Goal: Transaction & Acquisition: Purchase product/service

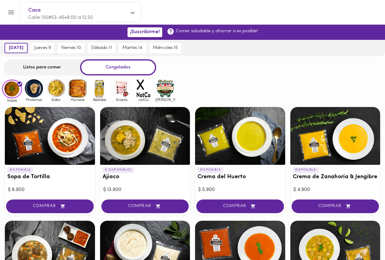
click at [164, 91] on img at bounding box center [165, 88] width 20 height 20
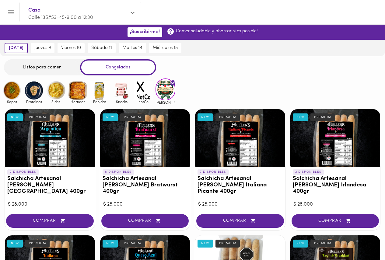
click at [14, 11] on icon "Menu" at bounding box center [11, 12] width 6 height 4
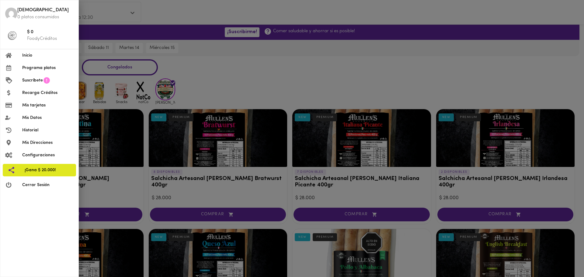
click at [208, 62] on div at bounding box center [292, 138] width 584 height 277
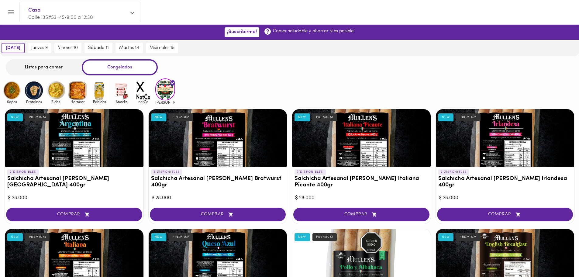
click at [70, 73] on div "Listos para comer" at bounding box center [44, 67] width 76 height 16
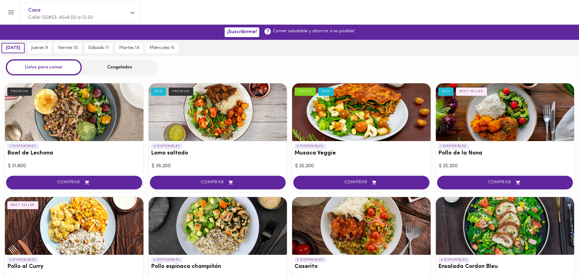
click at [114, 68] on div "Congelados" at bounding box center [120, 67] width 76 height 16
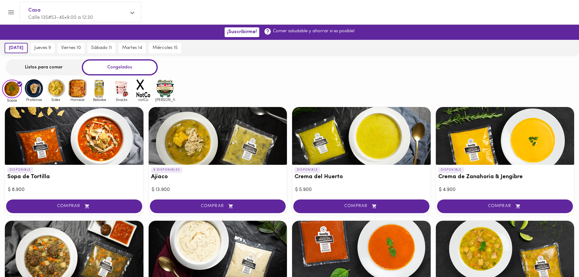
click at [167, 90] on img at bounding box center [165, 88] width 20 height 20
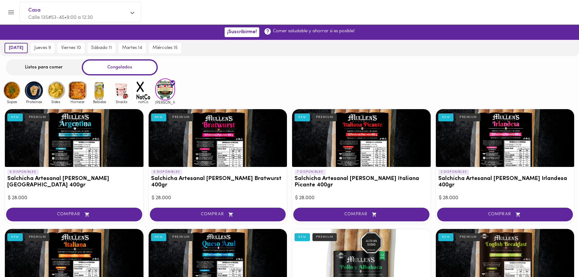
click at [236, 85] on div "Sopas Proteinas Sides Hornear Bebidas Snacks notCo [PERSON_NAME]" at bounding box center [289, 91] width 579 height 26
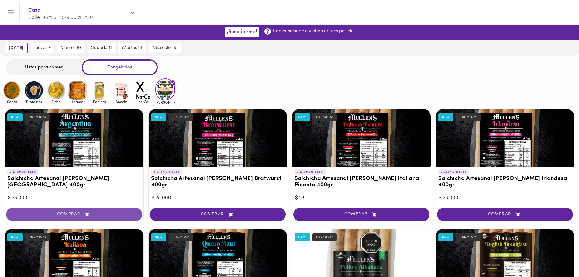
click at [103, 217] on button "COMPRAR" at bounding box center [74, 215] width 136 height 14
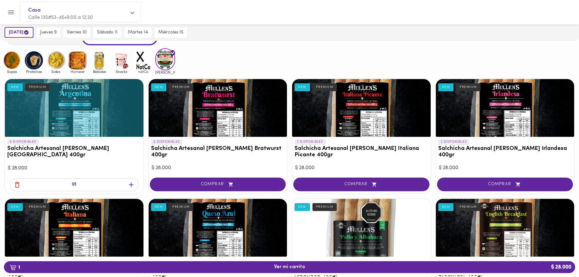
scroll to position [91, 0]
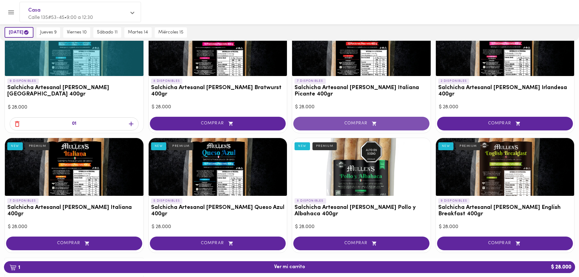
click at [376, 126] on icon "button" at bounding box center [375, 123] width 8 height 5
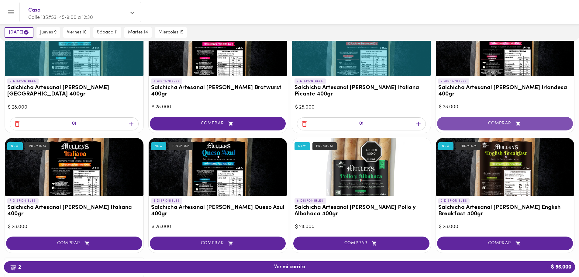
click at [384, 119] on button "COMPRAR" at bounding box center [505, 124] width 136 height 14
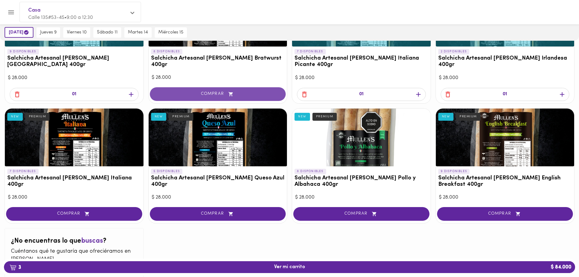
scroll to position [160, 0]
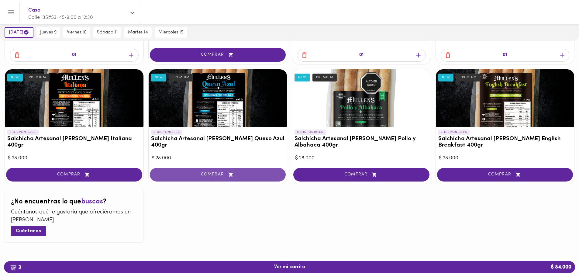
click at [228, 176] on icon "button" at bounding box center [231, 174] width 8 height 5
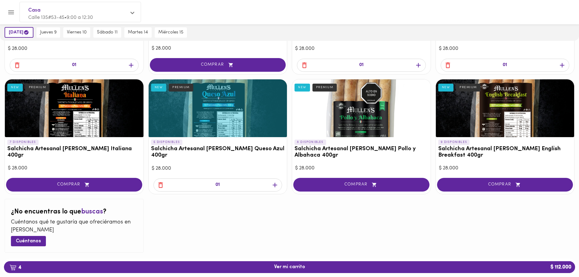
scroll to position [152, 0]
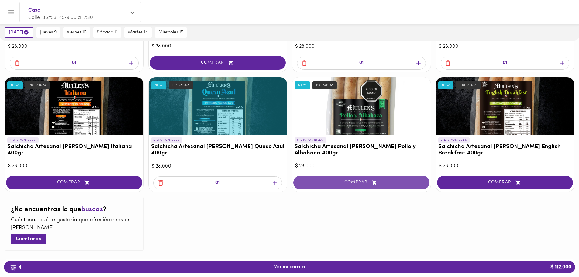
click at [316, 184] on span "COMPRAR" at bounding box center [361, 182] width 121 height 5
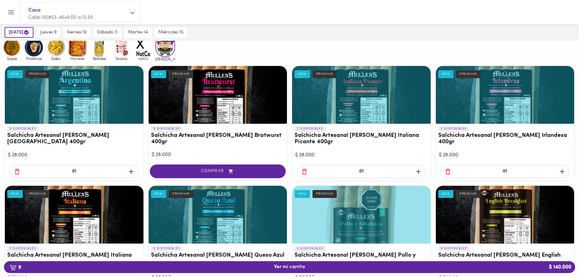
scroll to position [0, 0]
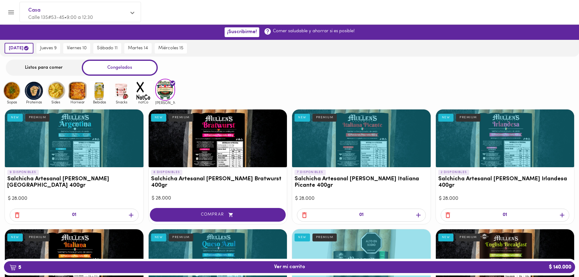
click at [118, 88] on img at bounding box center [122, 91] width 20 height 20
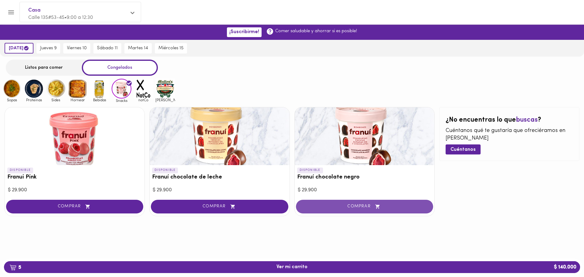
click at [332, 208] on span "COMPRAR" at bounding box center [364, 206] width 122 height 5
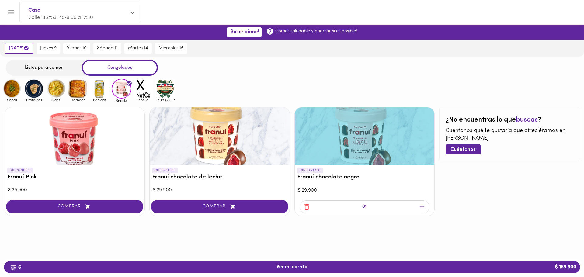
click at [384, 206] on icon "button" at bounding box center [422, 207] width 8 height 8
click at [249, 260] on span "8 Ver mi carrito $ 229.700" at bounding box center [292, 267] width 566 height 6
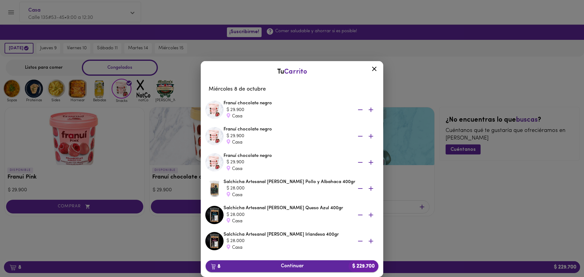
click at [267, 260] on span "8 Continuar $ 229.700" at bounding box center [291, 266] width 163 height 6
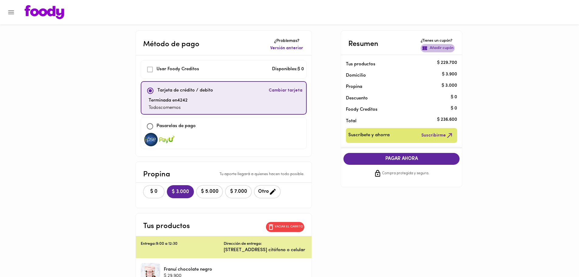
click at [384, 48] on p "Añadir cupón" at bounding box center [442, 48] width 24 height 6
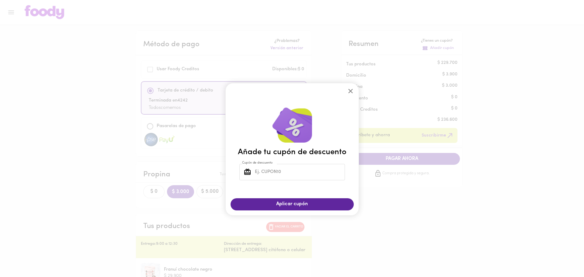
click at [269, 170] on input "Cupón de descuento" at bounding box center [299, 172] width 91 height 17
type input "TODOSCOMEMOS"
click at [262, 199] on button "Aplicar cupón" at bounding box center [291, 204] width 123 height 12
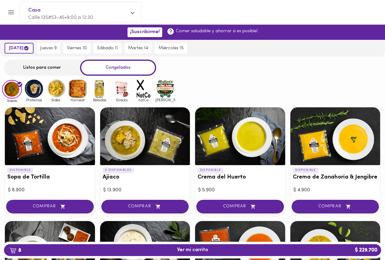
click at [163, 92] on img at bounding box center [165, 89] width 20 height 20
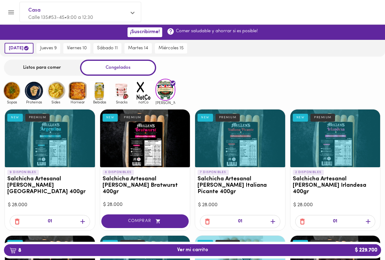
click at [226, 95] on div "Sopas Proteinas Sides Hornear Bebidas Snacks notCo [PERSON_NAME]" at bounding box center [192, 92] width 385 height 26
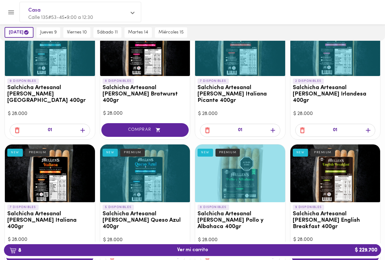
click at [192, 109] on div "9 DISPONIBLES Salchicha Artesanal [PERSON_NAME] [GEOGRAPHIC_DATA] 400gr NEW PRE…" at bounding box center [192, 178] width 385 height 330
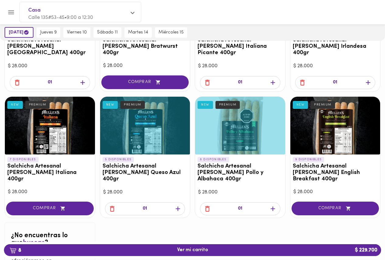
scroll to position [185, 0]
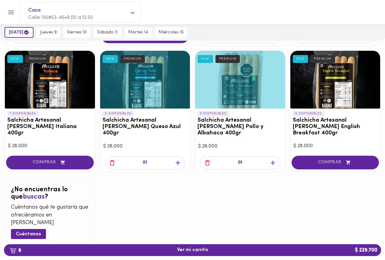
click at [209, 160] on icon "button" at bounding box center [207, 163] width 5 height 6
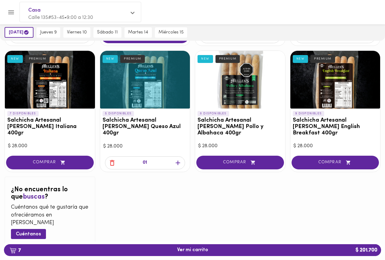
click at [195, 167] on div "9 DISPONIBLES Salchicha Artesanal [PERSON_NAME] [GEOGRAPHIC_DATA] 400gr NEW PRE…" at bounding box center [192, 85] width 385 height 330
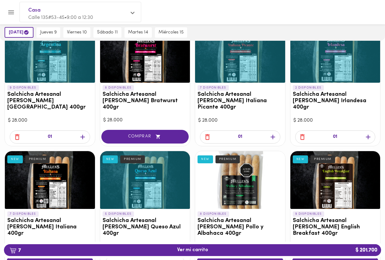
scroll to position [94, 0]
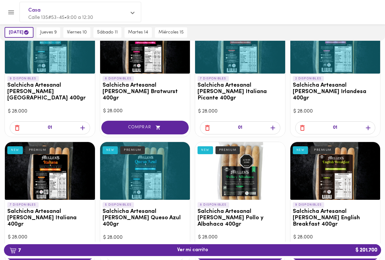
click at [192, 168] on div "9 DISPONIBLES Salchicha Artesanal [PERSON_NAME] [GEOGRAPHIC_DATA] 400gr NEW PRE…" at bounding box center [192, 176] width 385 height 330
click at [193, 130] on div "9 DISPONIBLES Salchicha Artesanal [PERSON_NAME] [GEOGRAPHIC_DATA] 400gr NEW PRE…" at bounding box center [192, 176] width 385 height 330
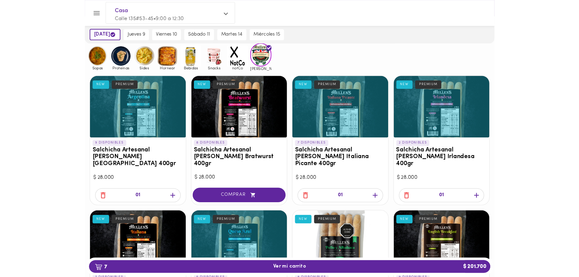
scroll to position [0, 0]
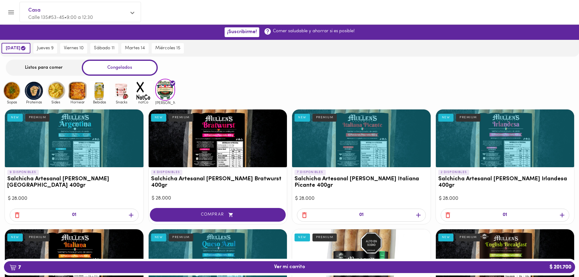
click at [304, 260] on span "7 Ver mi carrito $ 201.700" at bounding box center [289, 267] width 31 height 6
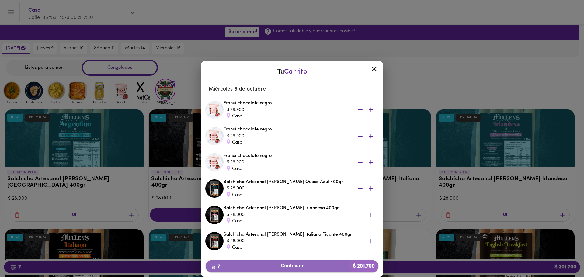
click at [314, 260] on span "7 Continuar $ 201.700" at bounding box center [291, 266] width 163 height 6
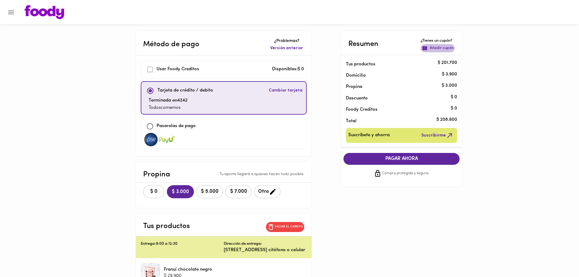
click at [384, 48] on icon "button" at bounding box center [425, 48] width 6 height 6
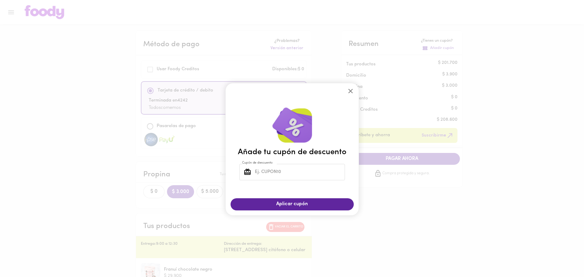
click at [286, 175] on input "Cupón de descuento" at bounding box center [299, 172] width 91 height 17
type input "TODOSCOMEMOS"
click at [283, 204] on span "Aplicar cupón" at bounding box center [291, 204] width 111 height 6
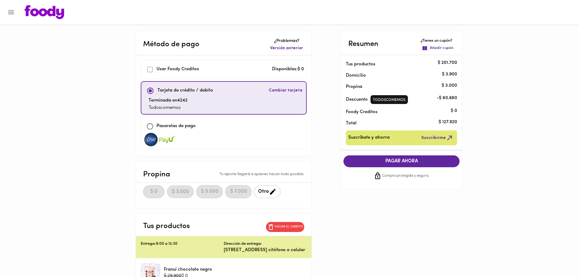
click at [336, 212] on div "Método de pago ¿Problemas? Versión anterior Usar [PERSON_NAME] Creditos Disponi…" at bounding box center [290, 268] width 356 height 476
click at [384, 163] on span "PAGAR AHORA" at bounding box center [402, 161] width 104 height 6
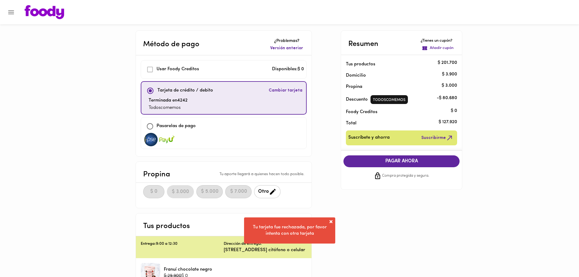
click at [157, 124] on input "checkbox" at bounding box center [149, 126] width 13 height 13
checkbox input "true"
checkbox input "false"
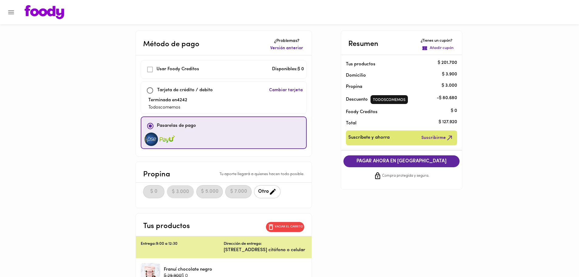
click at [384, 162] on span "PAGAR AHORA EN [GEOGRAPHIC_DATA]" at bounding box center [402, 161] width 104 height 6
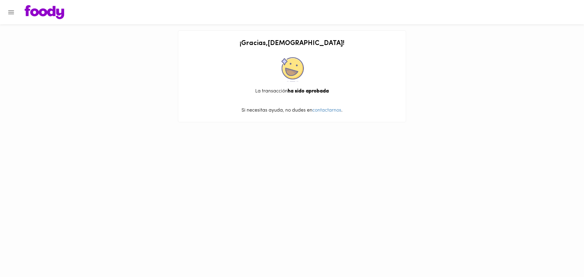
click at [288, 95] on div "La transacción ha sido aprobada" at bounding box center [291, 91] width 215 height 7
click at [306, 128] on html "¡ Gracias , Christian ! La transacción ha sido aprobada Si necesitas ayuda, no …" at bounding box center [292, 64] width 584 height 128
